Goal: Task Accomplishment & Management: Manage account settings

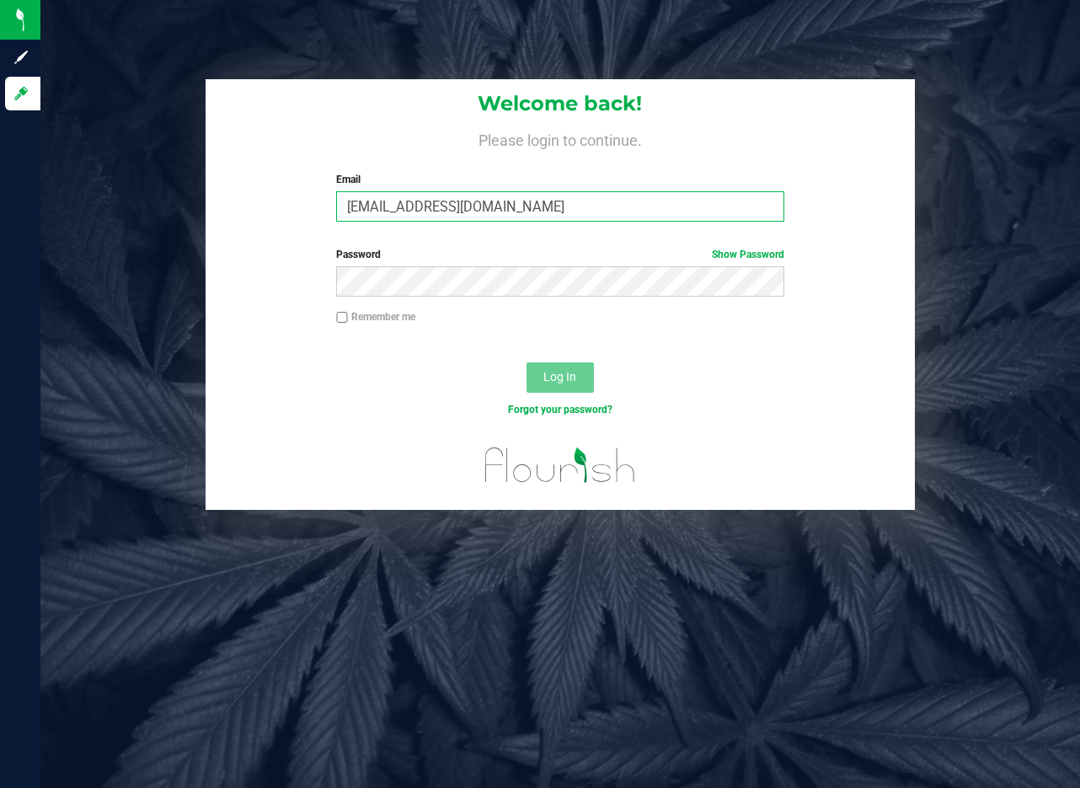
click at [350, 206] on input "[EMAIL_ADDRESS][DOMAIN_NAME]" at bounding box center [560, 206] width 448 height 30
type input "[EMAIL_ADDRESS][DOMAIN_NAME]"
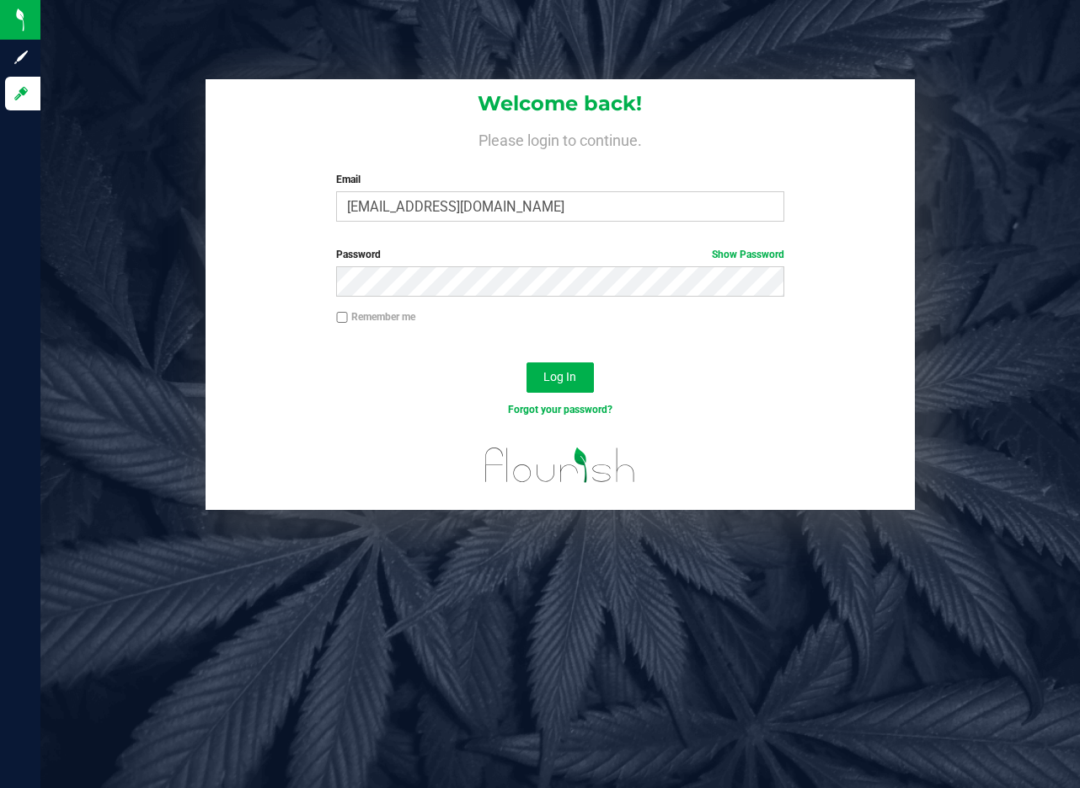
drag, startPoint x: 870, startPoint y: 386, endPoint x: 580, endPoint y: 350, distance: 292.7
click at [580, 350] on form "Welcome back! Please login to continue. Email [EMAIL_ADDRESS][DOMAIN_NAME] Requ…" at bounding box center [560, 294] width 685 height 430
click at [564, 383] on span "Log In" at bounding box center [559, 376] width 33 height 13
click at [340, 323] on input "Remember me" at bounding box center [342, 318] width 12 height 12
click at [563, 383] on span "Log In" at bounding box center [559, 376] width 33 height 13
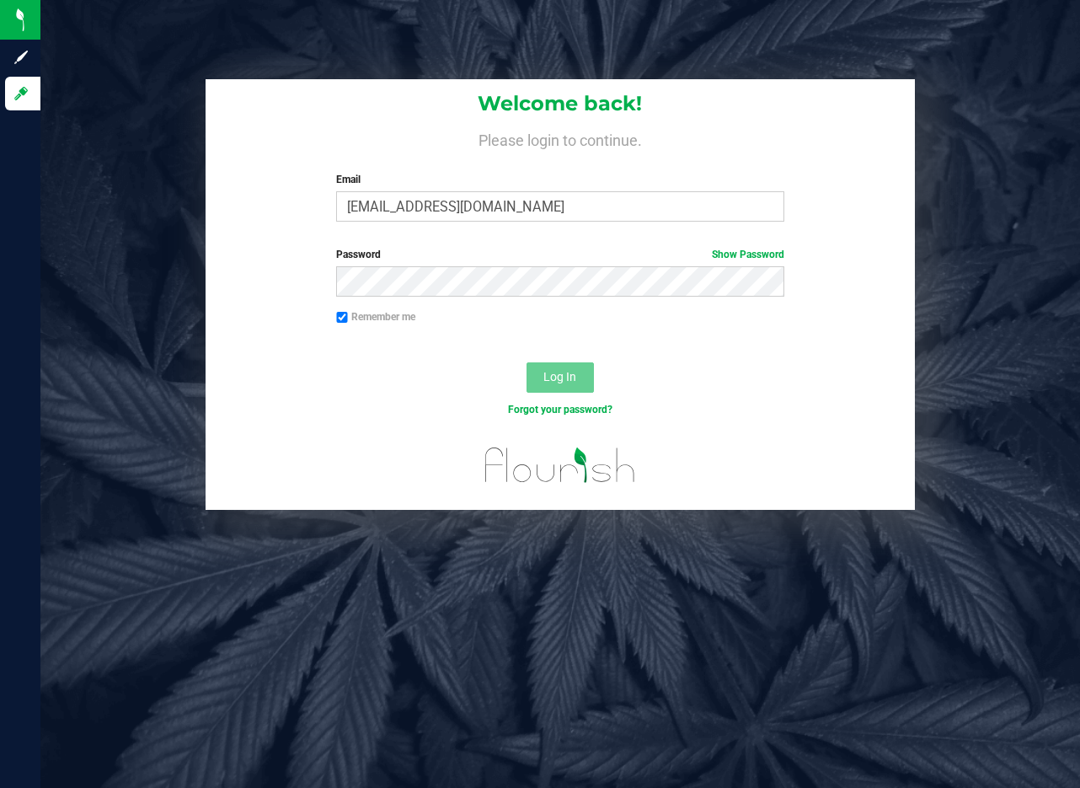
click at [342, 323] on input "Remember me" at bounding box center [342, 318] width 12 height 12
checkbox input "false"
click at [598, 415] on link "Forgot your password?" at bounding box center [560, 409] width 104 height 12
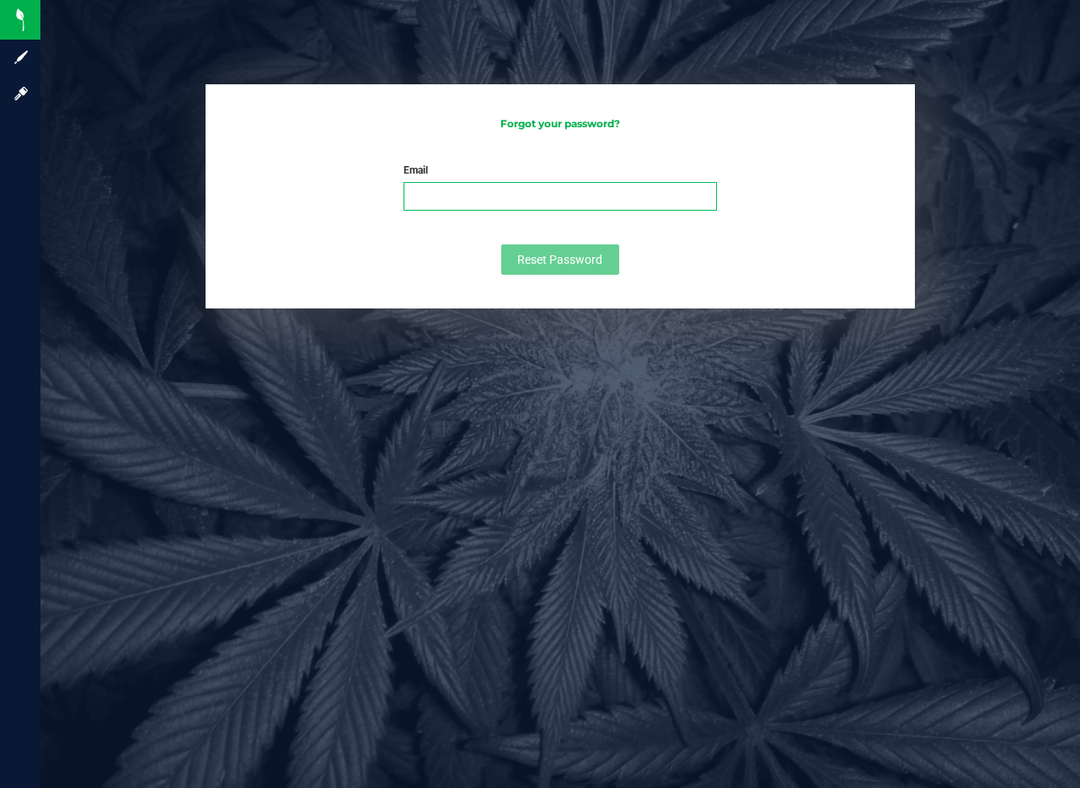
click at [504, 192] on input "Email" at bounding box center [559, 196] width 313 height 29
type input "[EMAIL_ADDRESS][DOMAIN_NAME]"
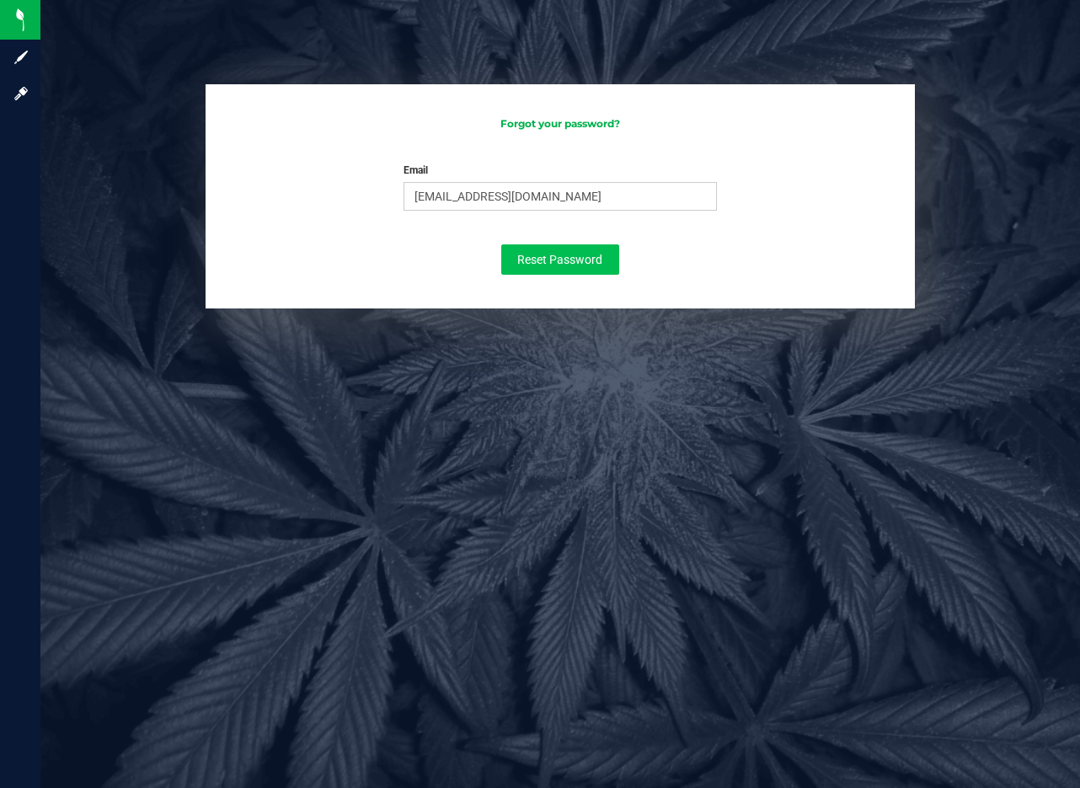
click at [585, 264] on span "Reset Password" at bounding box center [559, 259] width 85 height 13
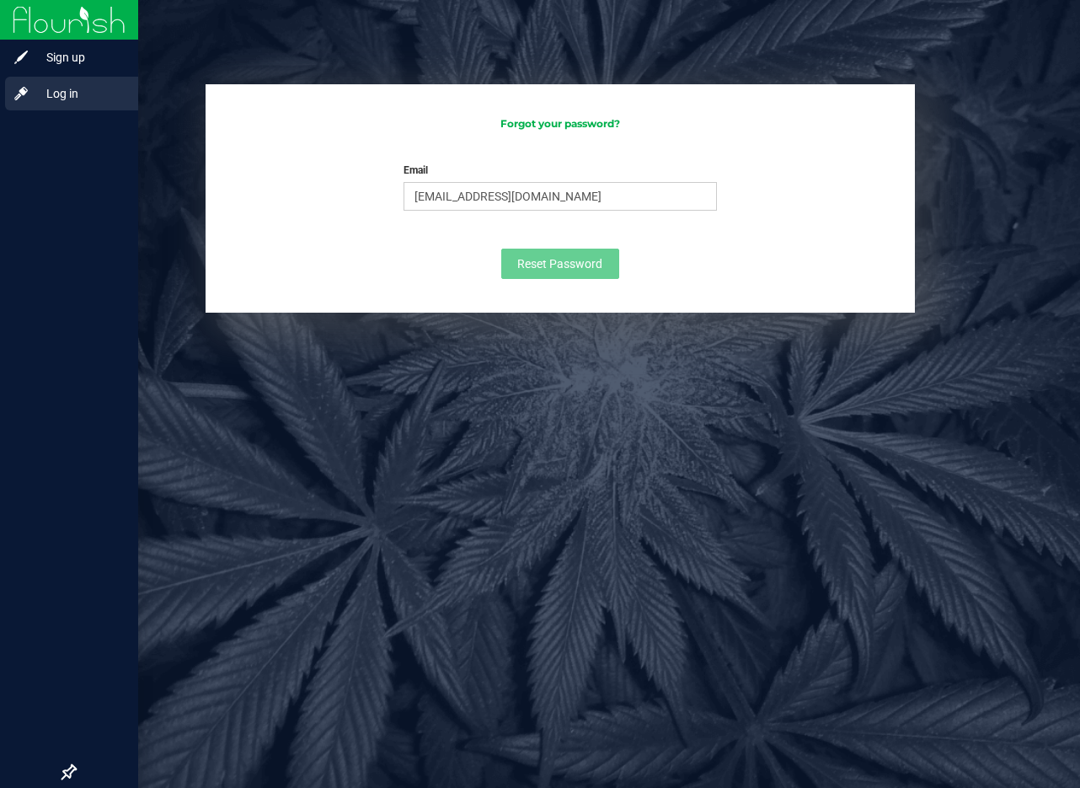
drag, startPoint x: 17, startPoint y: 108, endPoint x: 24, endPoint y: 96, distance: 13.6
click at [18, 103] on link "Log in" at bounding box center [69, 95] width 138 height 36
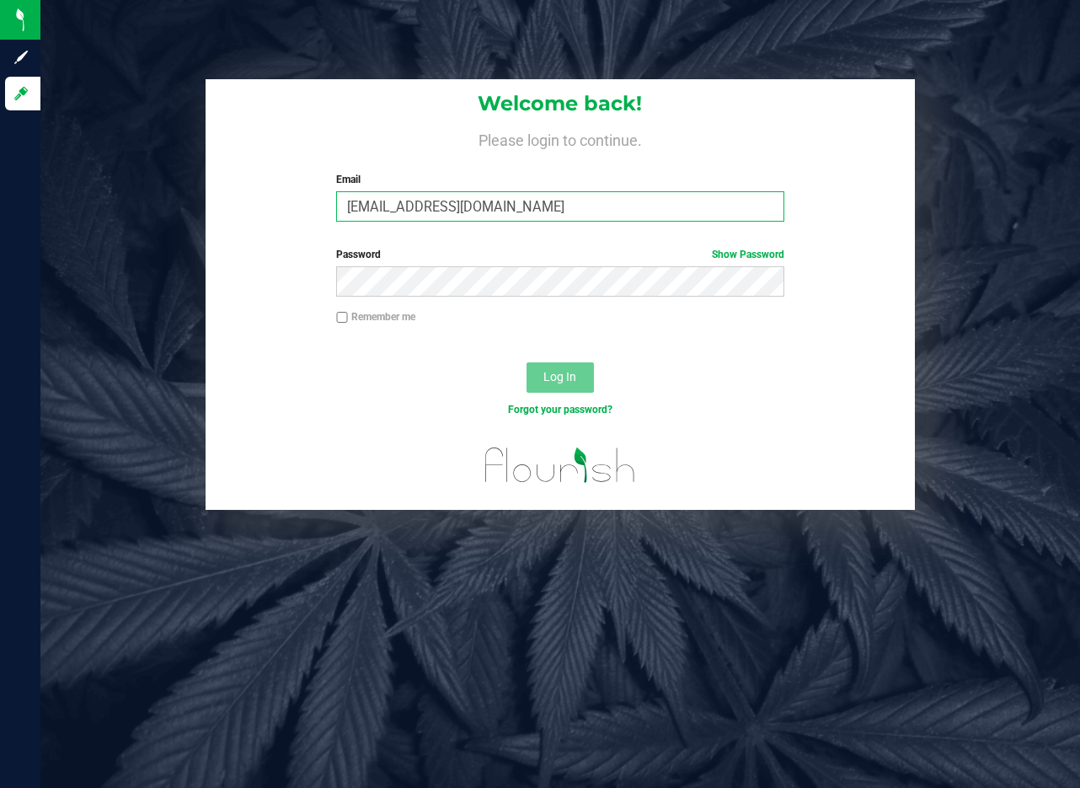
scroll to position [0, 2]
type input "[EMAIL_ADDRESS][DOMAIN_NAME]"
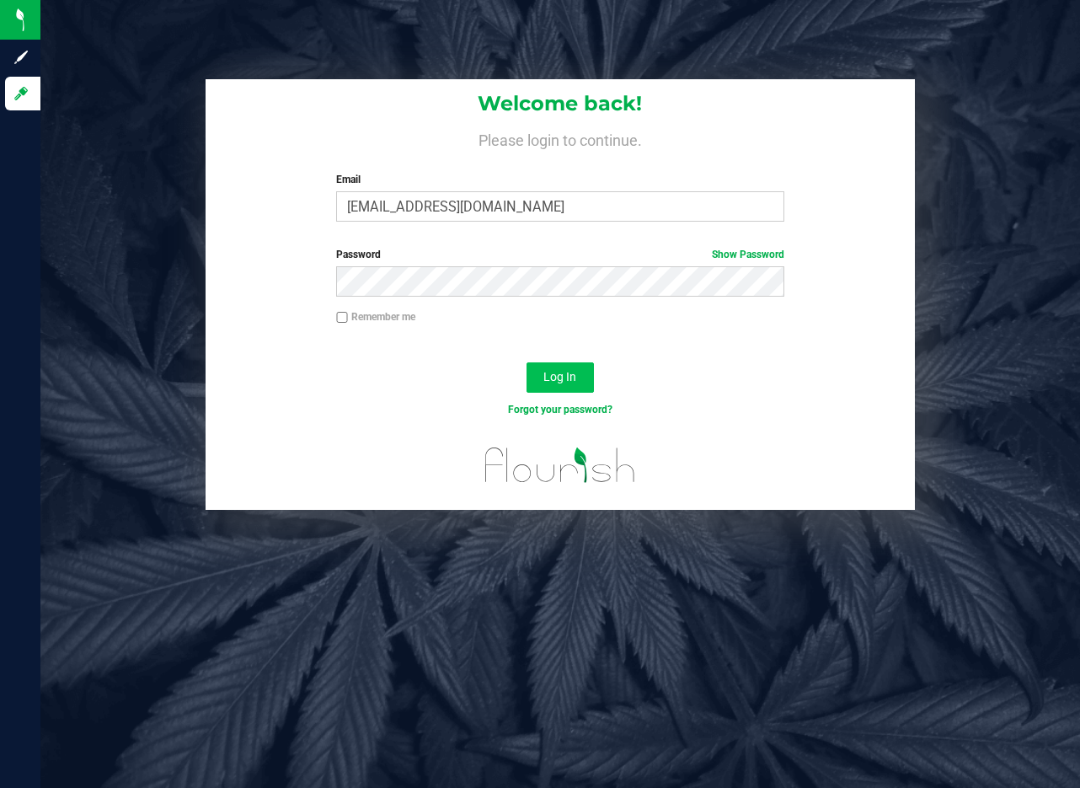
click at [559, 383] on span "Log In" at bounding box center [559, 376] width 33 height 13
